Goal: Submit feedback/report problem

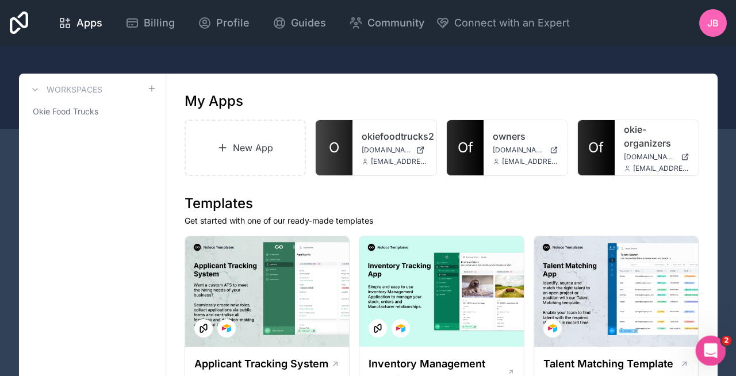
click at [707, 351] on icon "Open Intercom Messenger" at bounding box center [709, 349] width 8 height 9
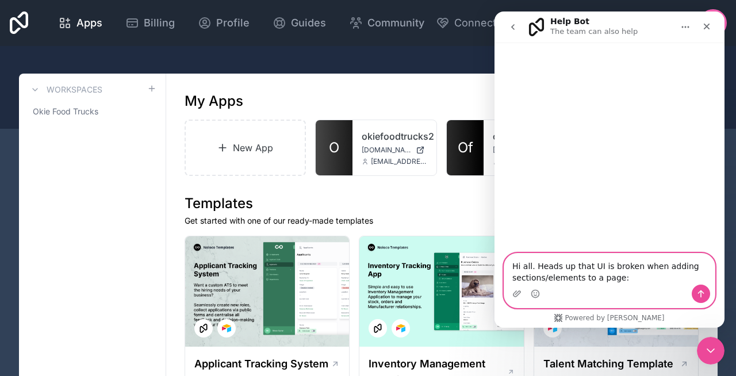
click at [556, 281] on textarea "Hi all. Heads up that UI is broken when adding sections/elements to a page:" at bounding box center [609, 269] width 211 height 31
click at [630, 277] on textarea "Hi all. Heads up that UI is broken when adding components to a page:" at bounding box center [609, 269] width 211 height 31
paste textarea "[URL][DOMAIN_NAME]"
type textarea "Hi all. Heads up that UI is broken when adding components to a page: [URL][DOMA…"
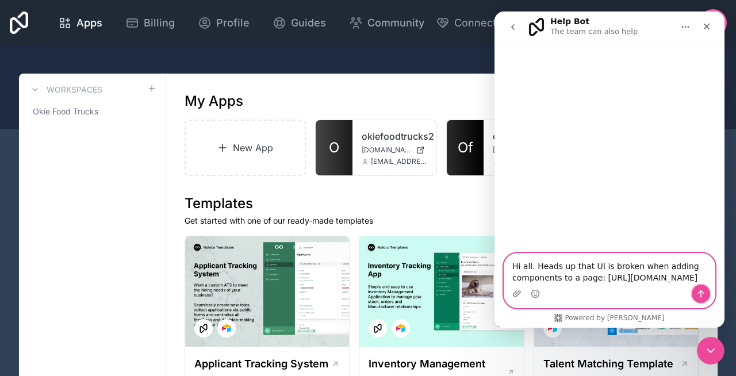
click at [699, 294] on icon "Send a message…" at bounding box center [701, 293] width 9 height 9
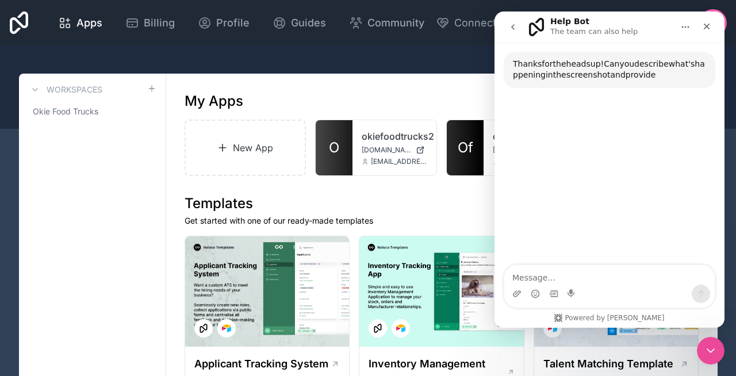
scroll to position [95, 0]
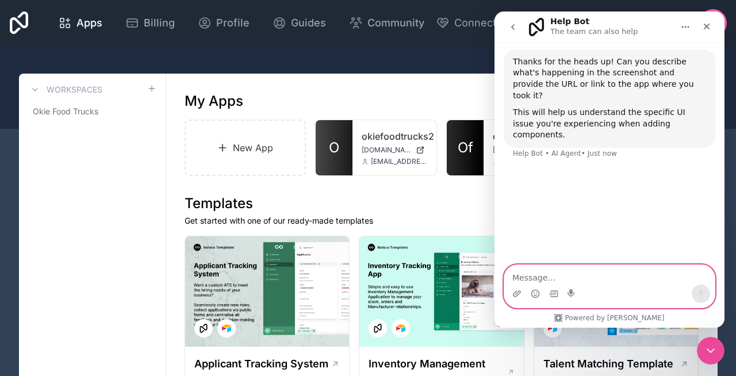
paste textarea "[URL][DOMAIN_NAME]"
type textarea "[URL][DOMAIN_NAME]"
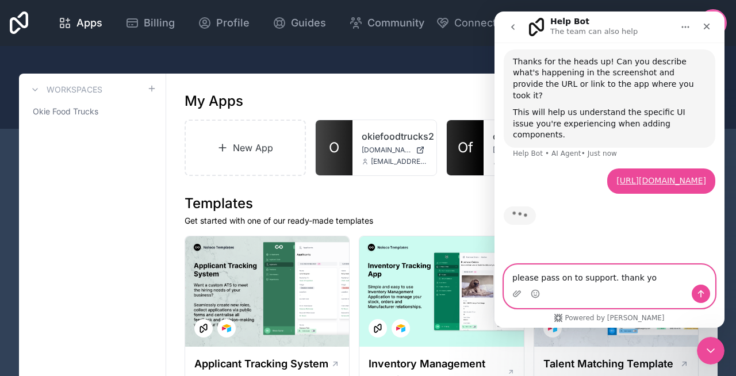
type textarea "please pass on to support. thank you"
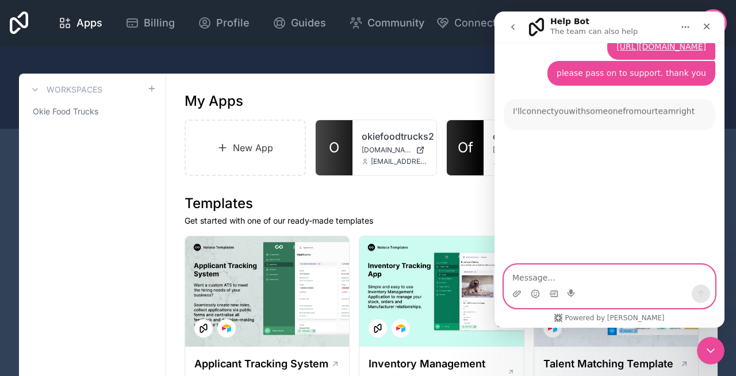
scroll to position [218, 0]
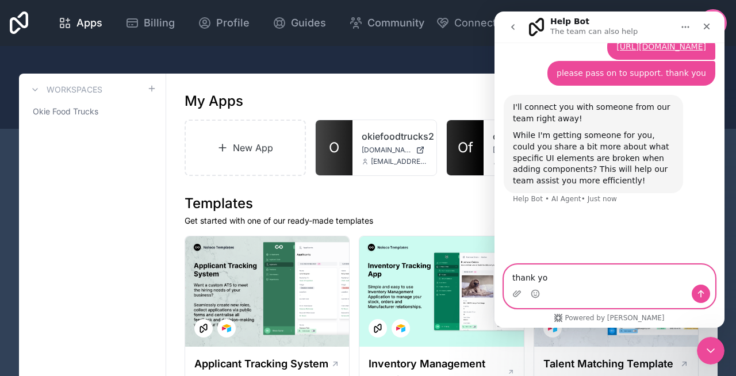
type textarea "thank you"
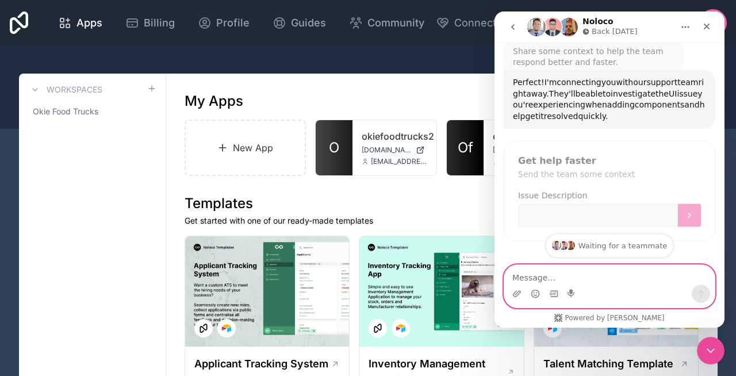
scroll to position [434, 0]
